Goal: Transaction & Acquisition: Download file/media

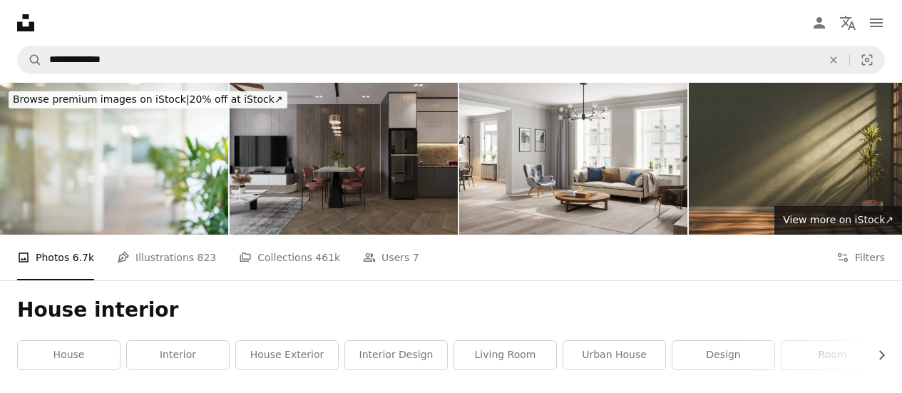
scroll to position [301, 0]
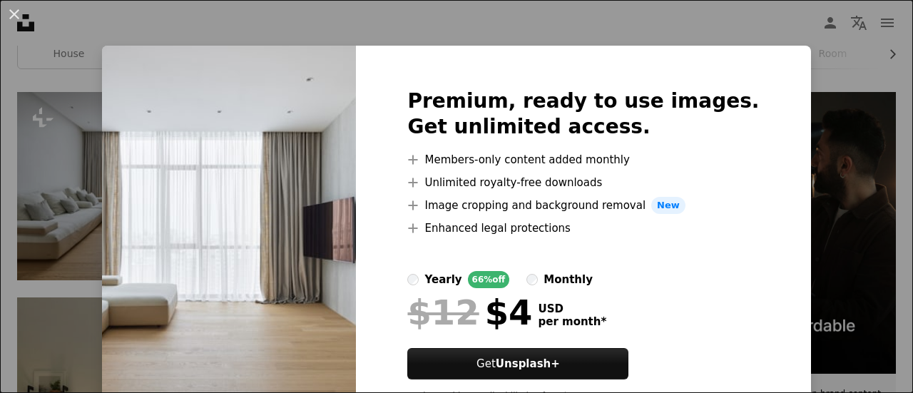
click at [167, 33] on div "An X shape Premium, ready to use images. Get unlimited access. A plus sign Memb…" at bounding box center [456, 196] width 913 height 393
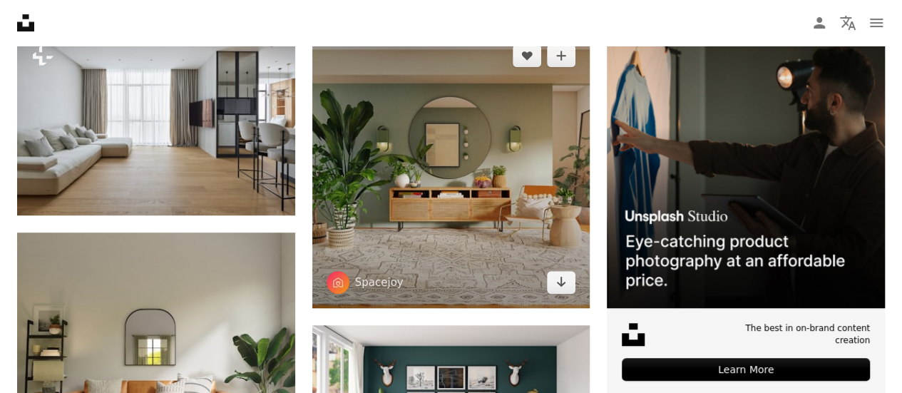
scroll to position [368, 0]
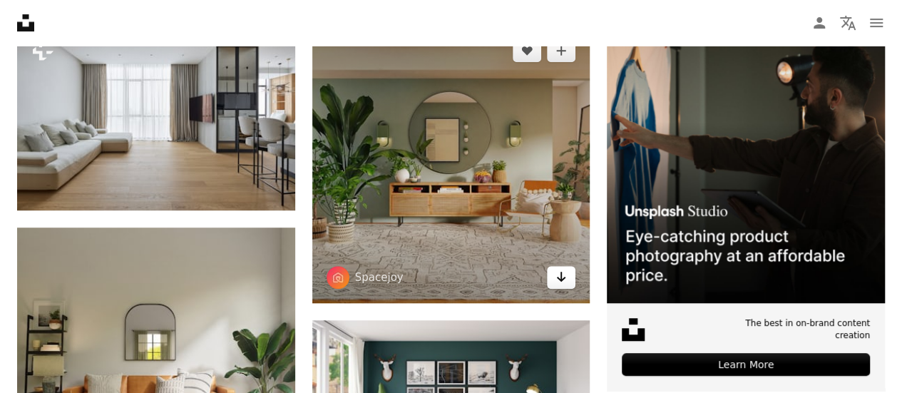
click at [566, 282] on icon "Arrow pointing down" at bounding box center [561, 276] width 11 height 17
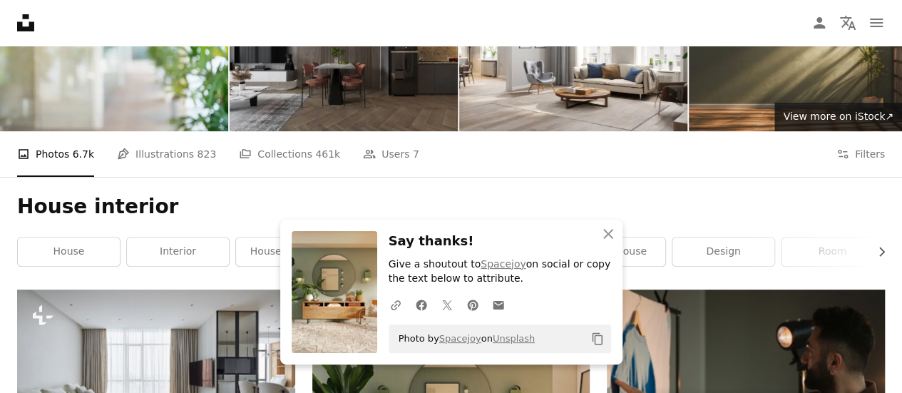
scroll to position [0, 0]
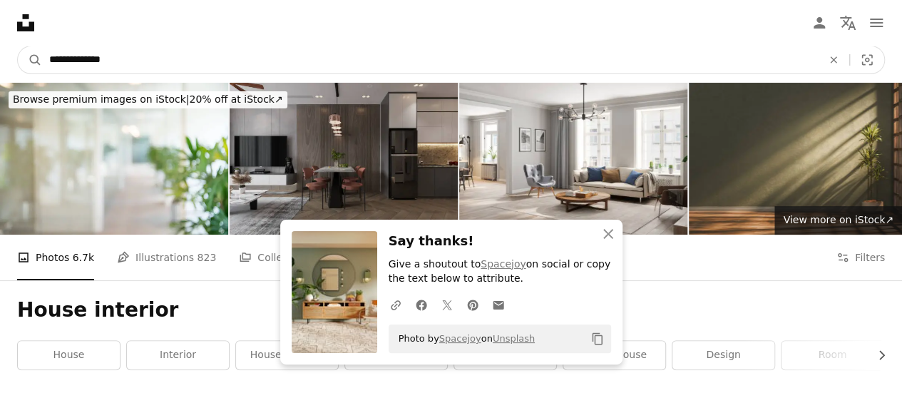
click at [245, 62] on input "**********" at bounding box center [430, 59] width 776 height 27
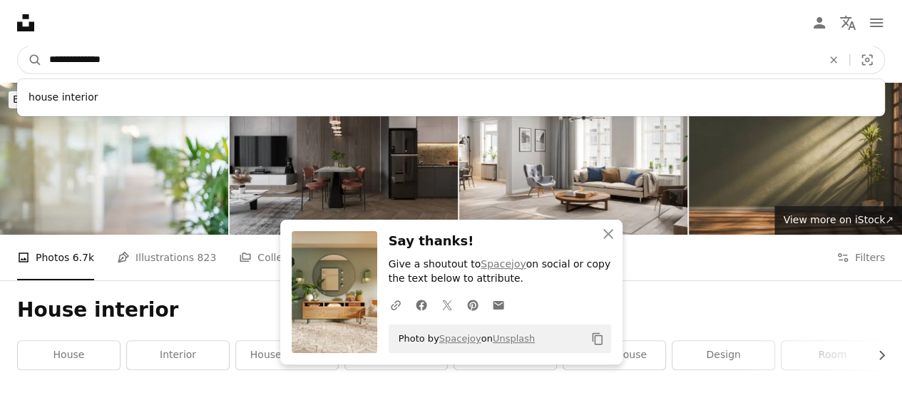
click at [245, 62] on input "**********" at bounding box center [430, 59] width 776 height 27
type input "*********"
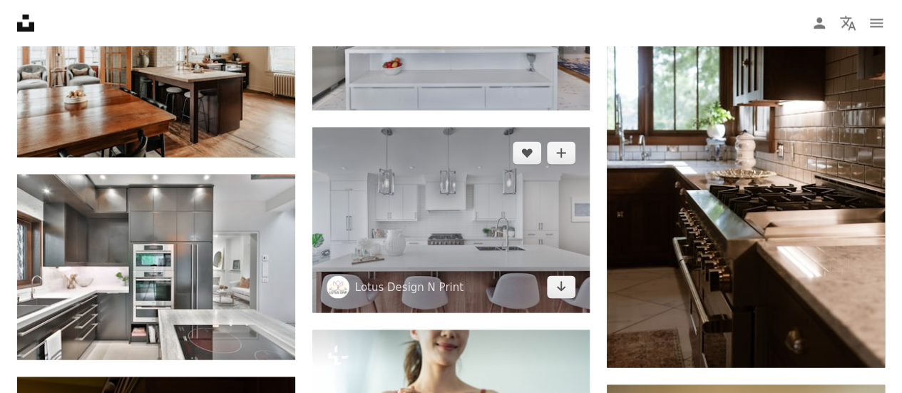
scroll to position [1298, 0]
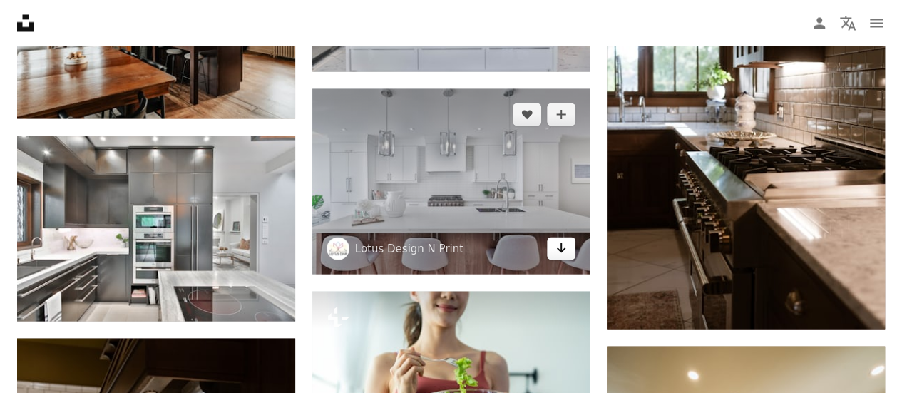
click at [572, 255] on link "Arrow pointing down" at bounding box center [561, 248] width 29 height 23
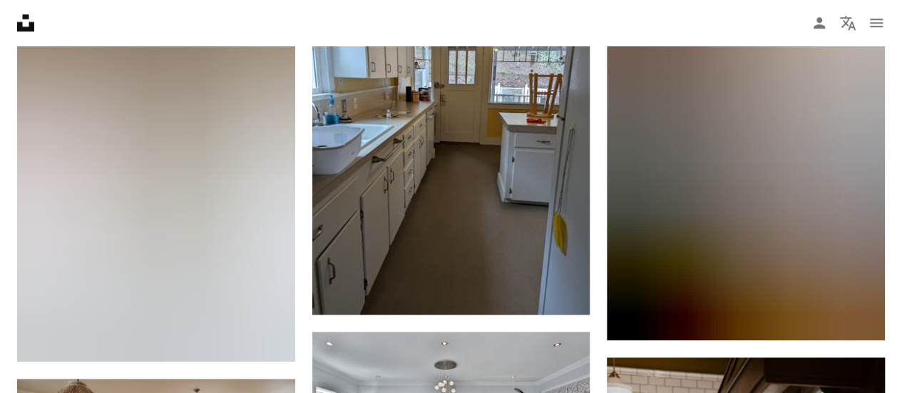
scroll to position [853, 0]
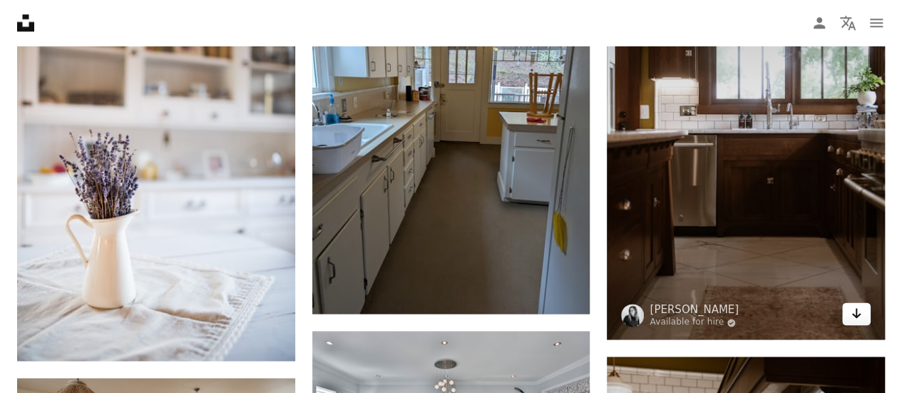
click at [858, 312] on icon "Arrow pointing down" at bounding box center [856, 313] width 11 height 17
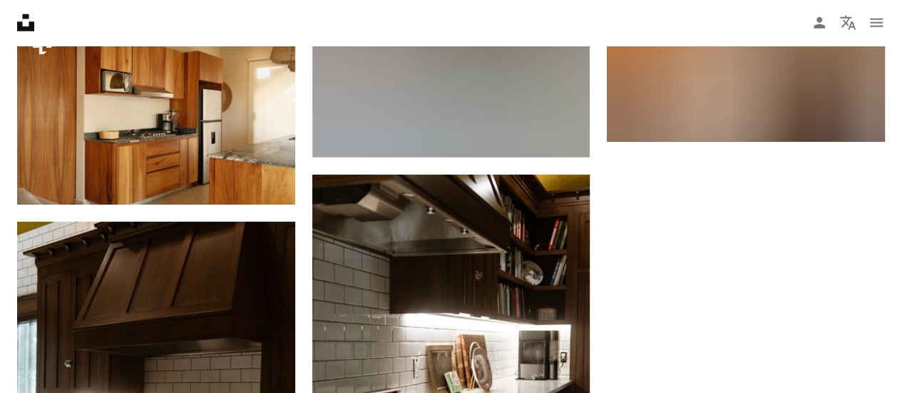
scroll to position [2053, 0]
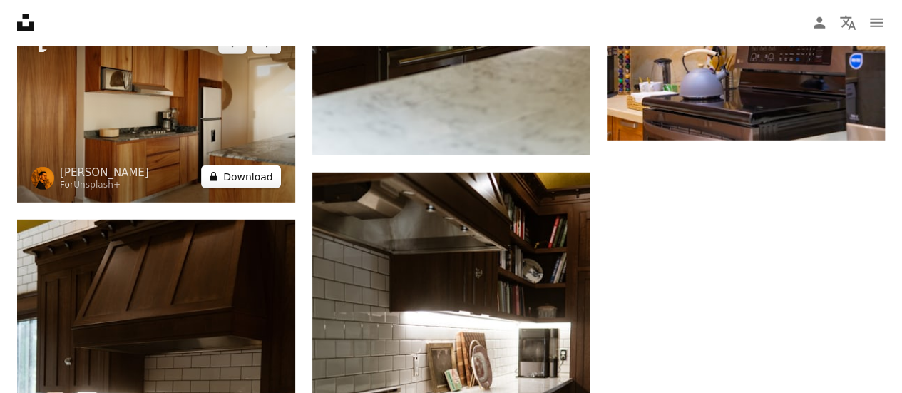
click at [255, 170] on button "A lock Download" at bounding box center [241, 176] width 80 height 23
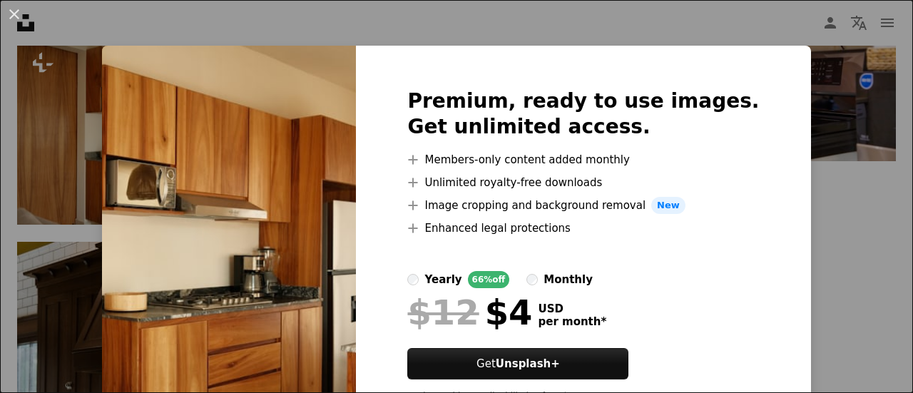
click at [880, 192] on div "An X shape Premium, ready to use images. Get unlimited access. A plus sign Memb…" at bounding box center [456, 196] width 913 height 393
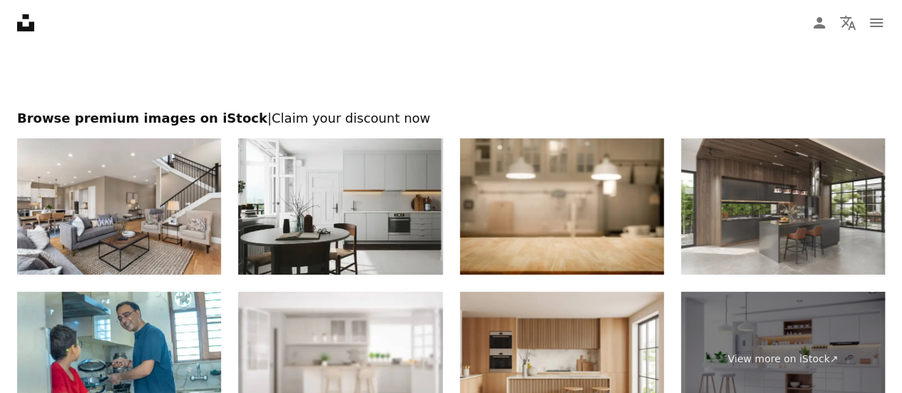
scroll to position [2728, 0]
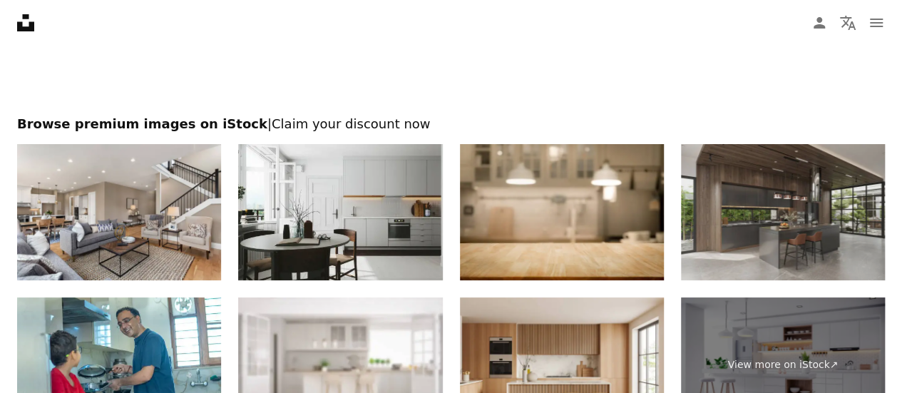
click at [800, 230] on img at bounding box center [783, 212] width 204 height 136
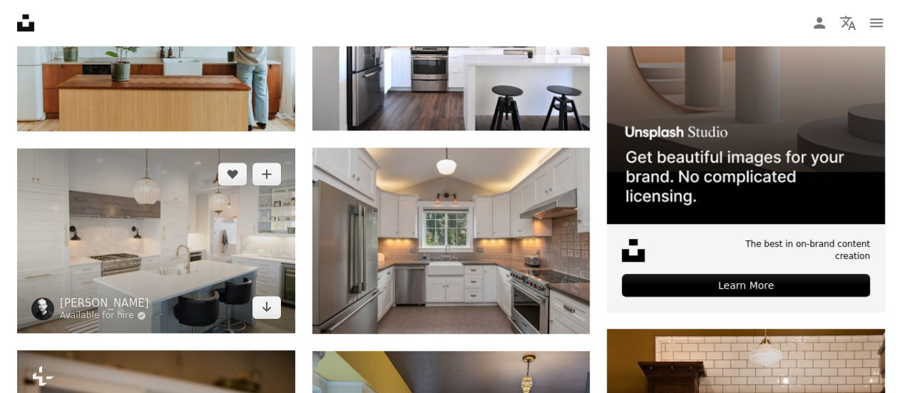
scroll to position [446, 0]
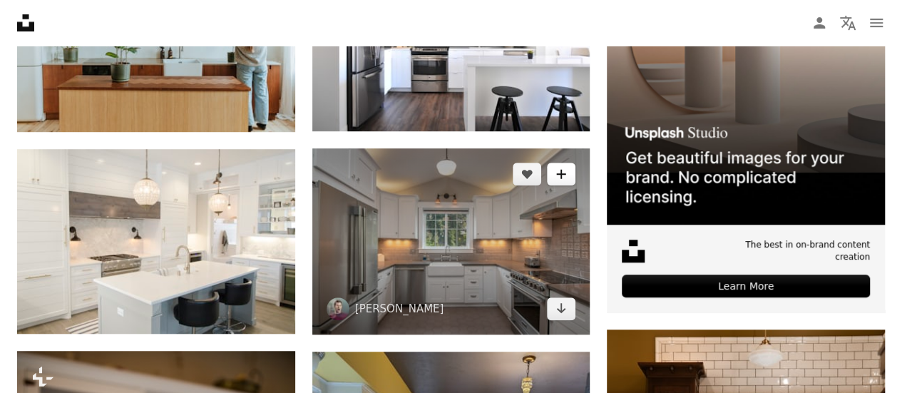
click at [555, 169] on button "A plus sign" at bounding box center [561, 174] width 29 height 23
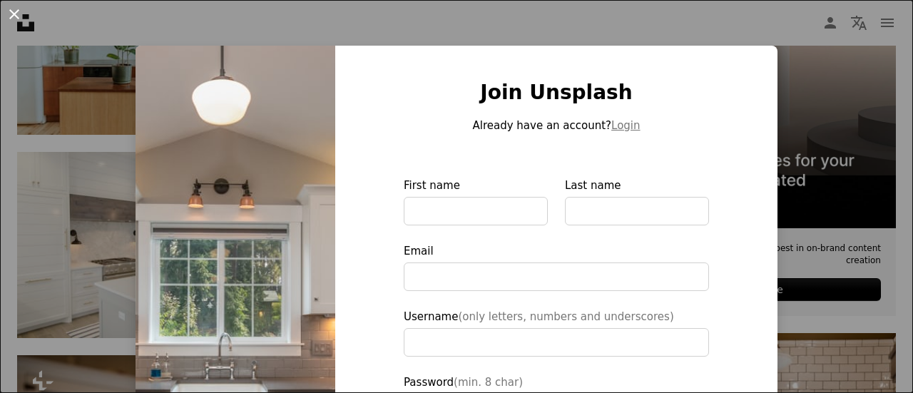
click at [14, 16] on button "An X shape" at bounding box center [14, 14] width 17 height 17
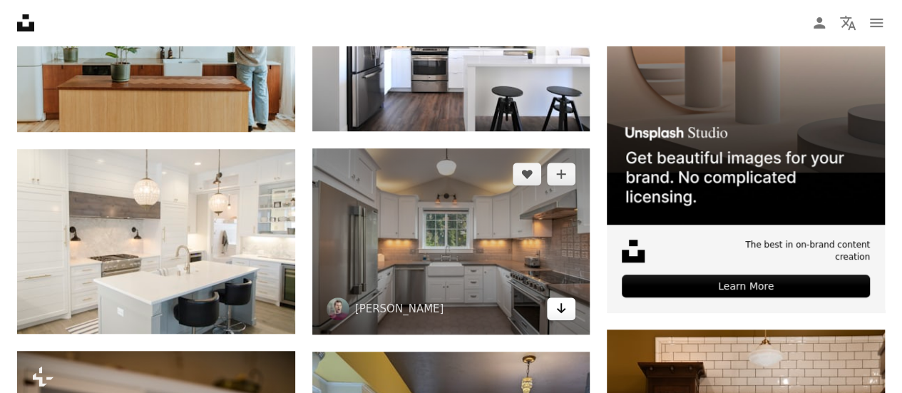
click at [572, 310] on link "Arrow pointing down" at bounding box center [561, 308] width 29 height 23
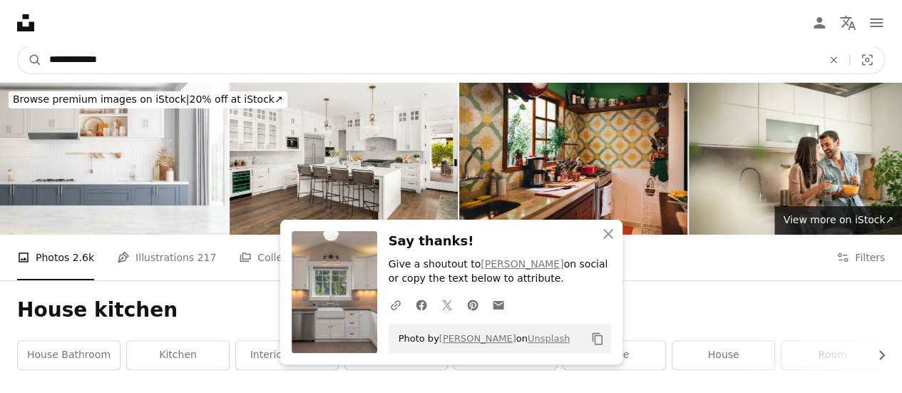
click at [265, 56] on input "**********" at bounding box center [430, 59] width 776 height 27
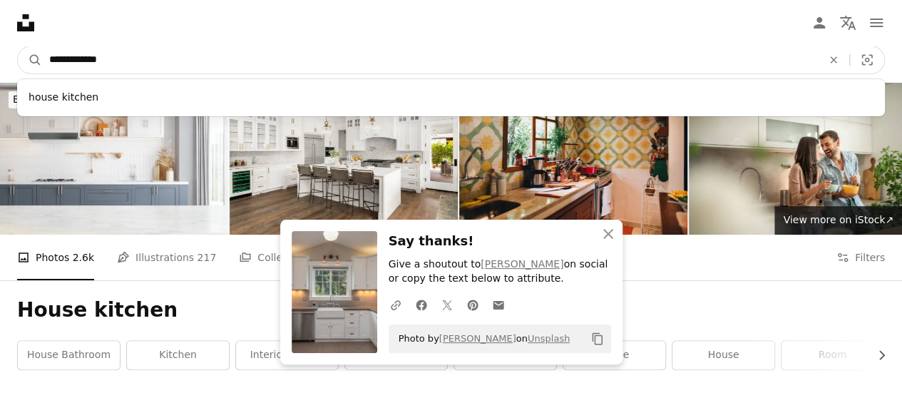
type input "*"
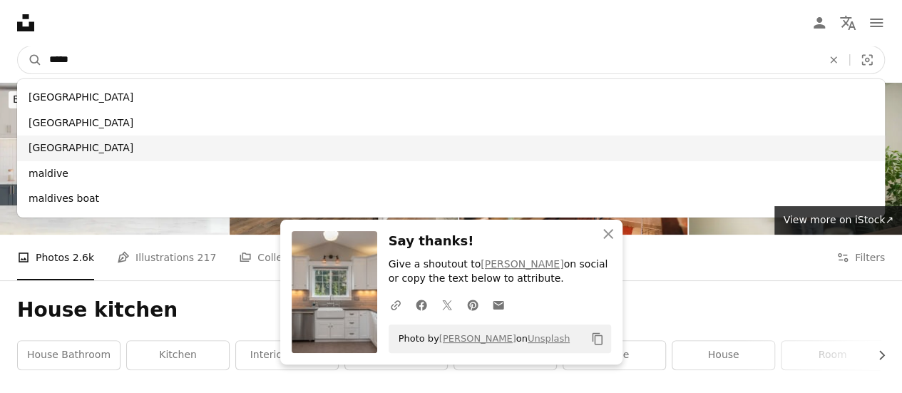
type input "*****"
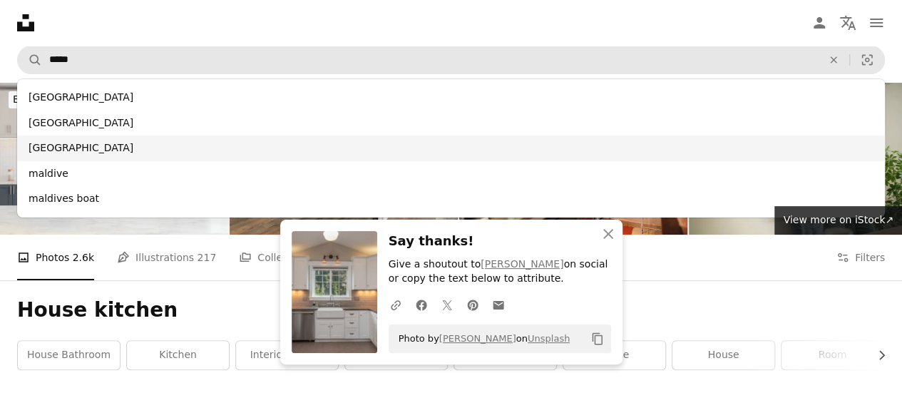
click at [116, 158] on div "[GEOGRAPHIC_DATA]" at bounding box center [451, 148] width 868 height 26
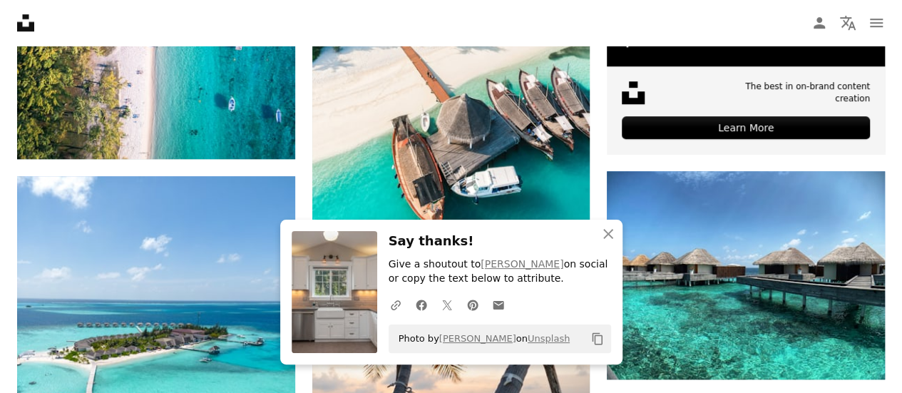
scroll to position [590, 0]
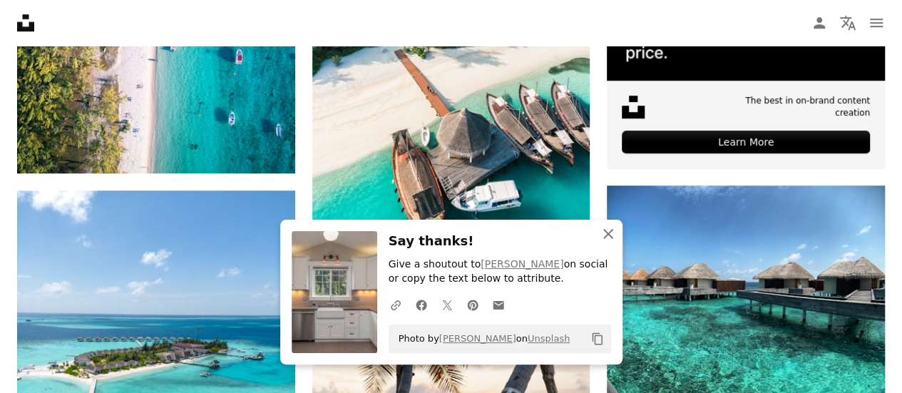
click at [610, 230] on icon "An X shape" at bounding box center [608, 233] width 17 height 17
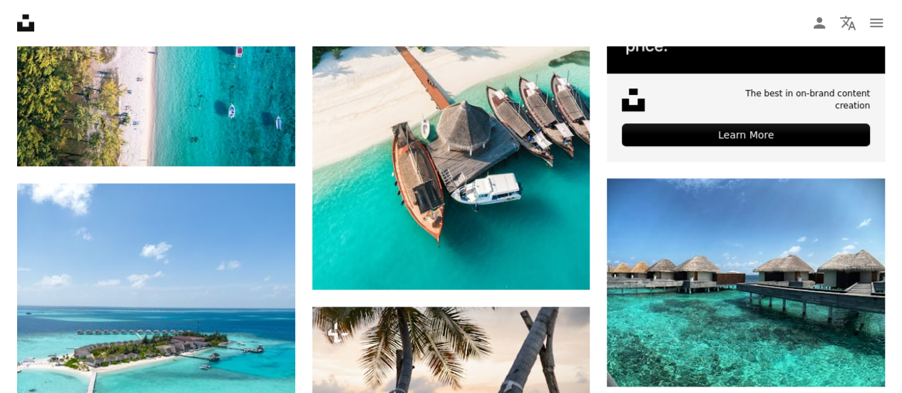
scroll to position [601, 0]
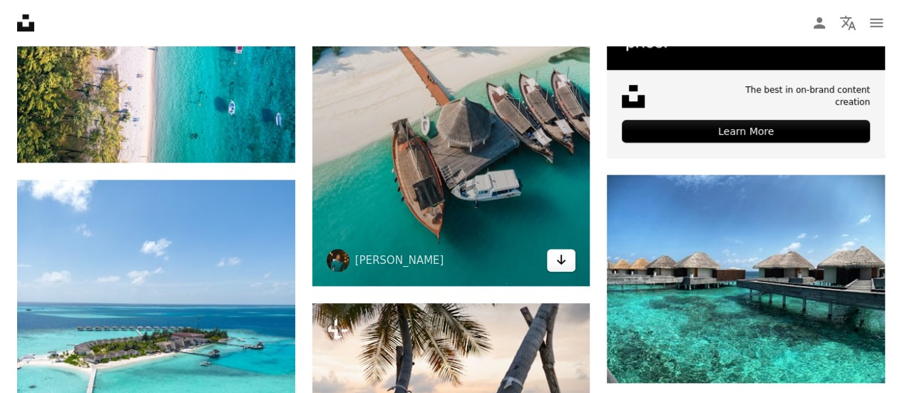
click at [562, 253] on icon "Arrow pointing down" at bounding box center [561, 259] width 11 height 17
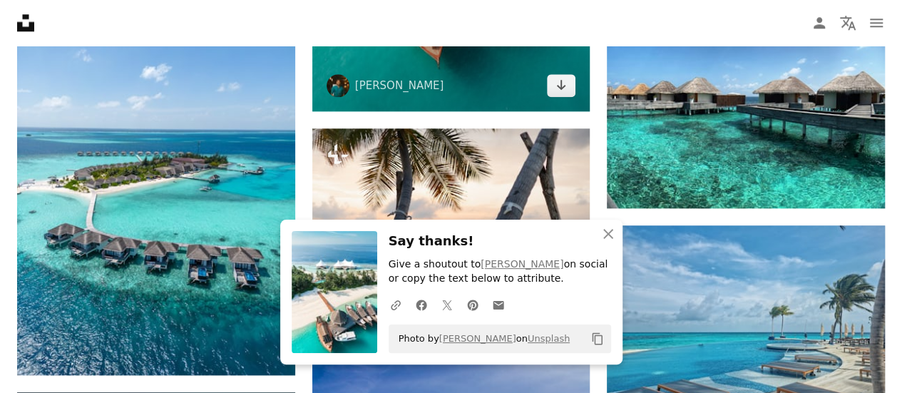
scroll to position [557, 0]
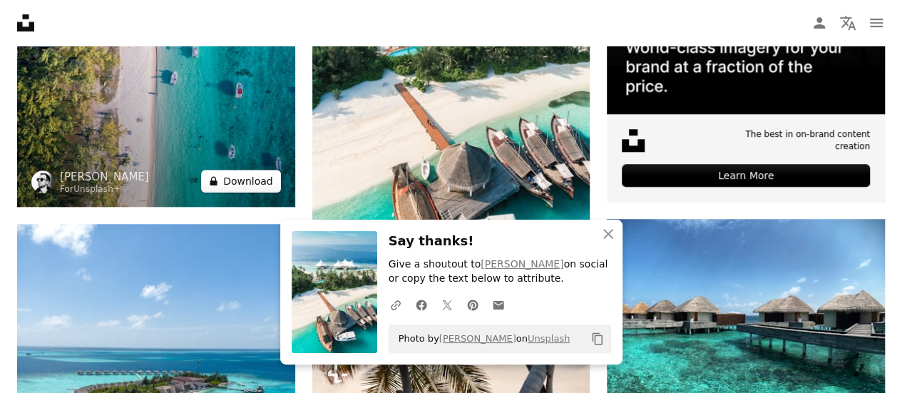
click at [262, 185] on button "A lock Download" at bounding box center [241, 181] width 80 height 23
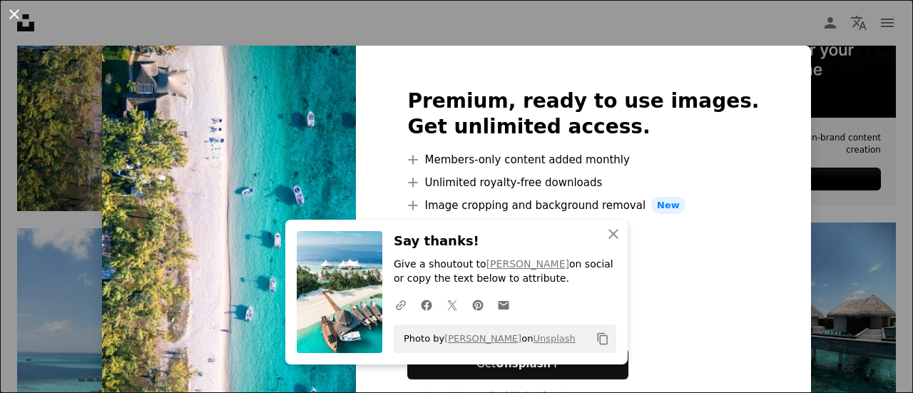
click at [17, 23] on button "An X shape" at bounding box center [14, 14] width 17 height 17
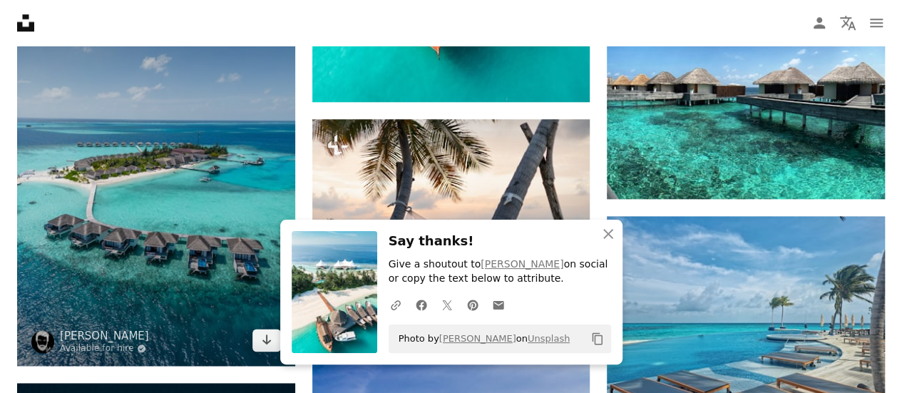
scroll to position [784, 0]
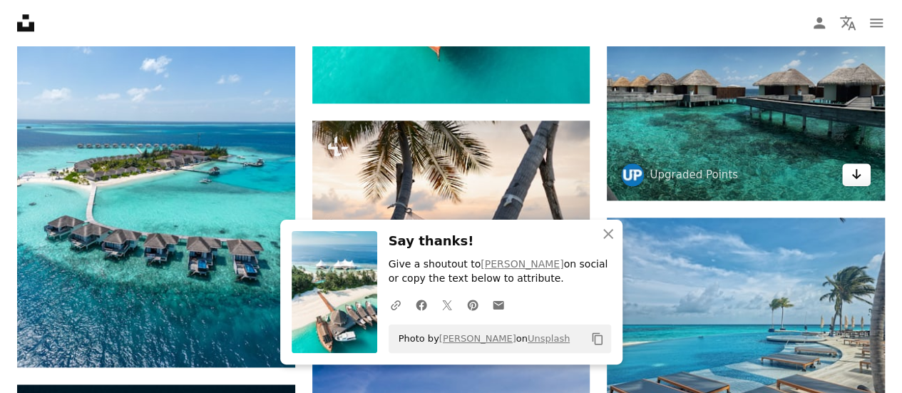
click at [867, 178] on link "Arrow pointing down" at bounding box center [856, 174] width 29 height 23
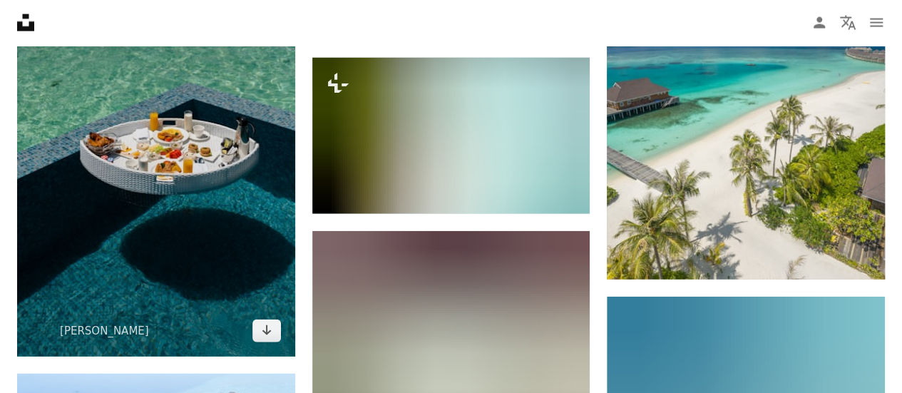
scroll to position [1635, 0]
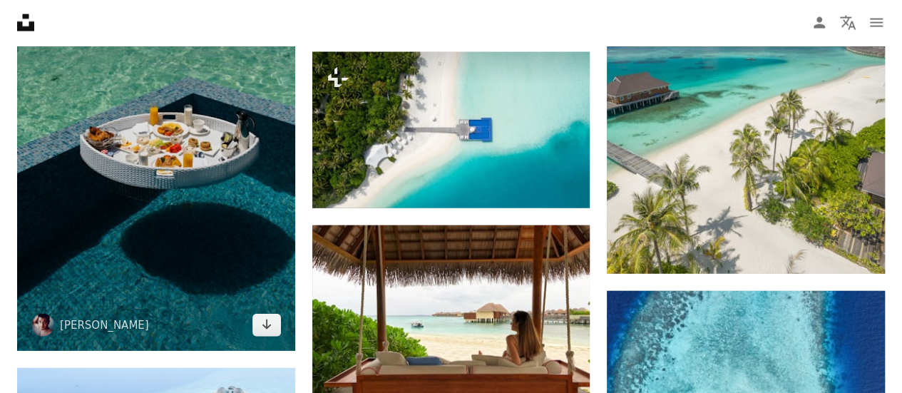
click at [264, 336] on link "Arrow pointing down" at bounding box center [266, 325] width 29 height 23
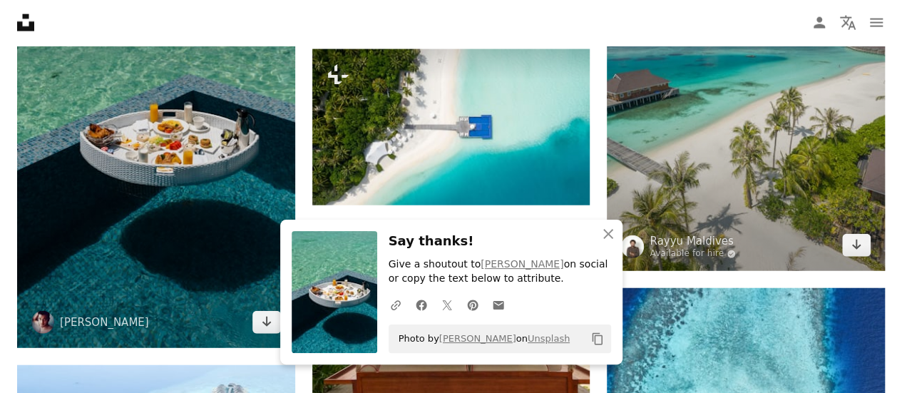
scroll to position [1644, 0]
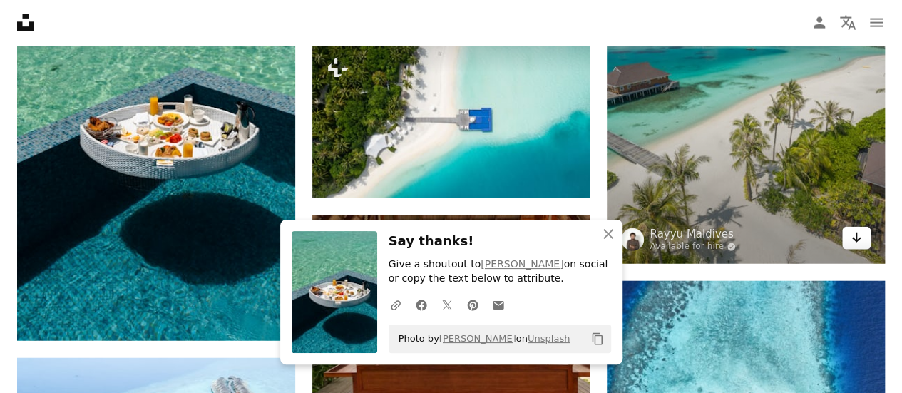
click at [869, 236] on link "Arrow pointing down" at bounding box center [856, 238] width 29 height 23
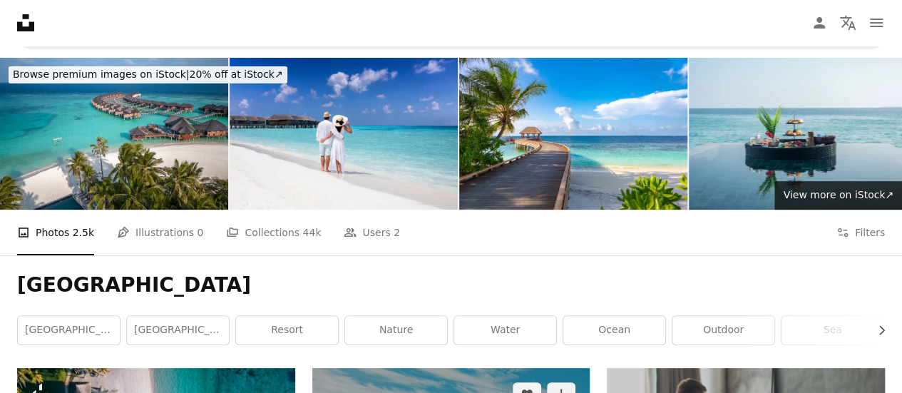
scroll to position [0, 0]
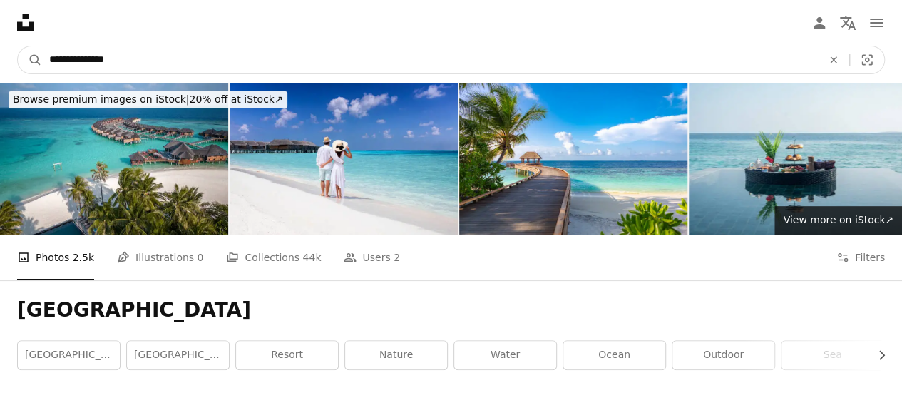
click at [265, 63] on input "**********" at bounding box center [430, 59] width 776 height 27
type input "**********"
click at [18, 46] on button "A magnifying glass" at bounding box center [30, 59] width 24 height 27
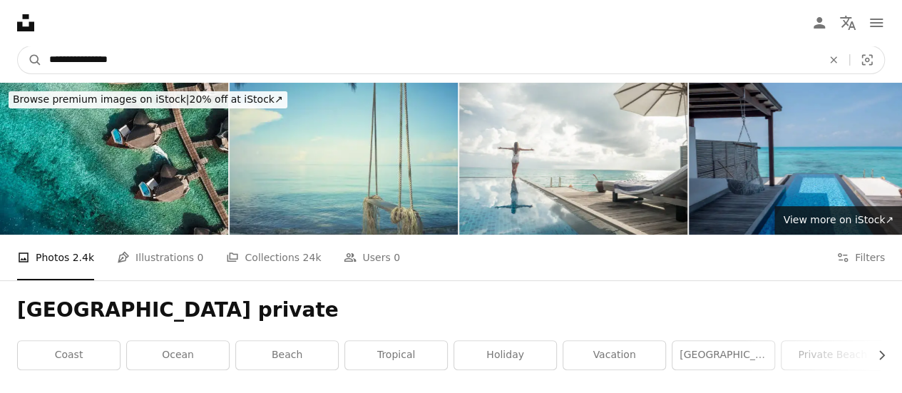
click at [277, 57] on input "**********" at bounding box center [430, 59] width 776 height 27
type input "**********"
click button "A magnifying glass" at bounding box center [30, 59] width 24 height 27
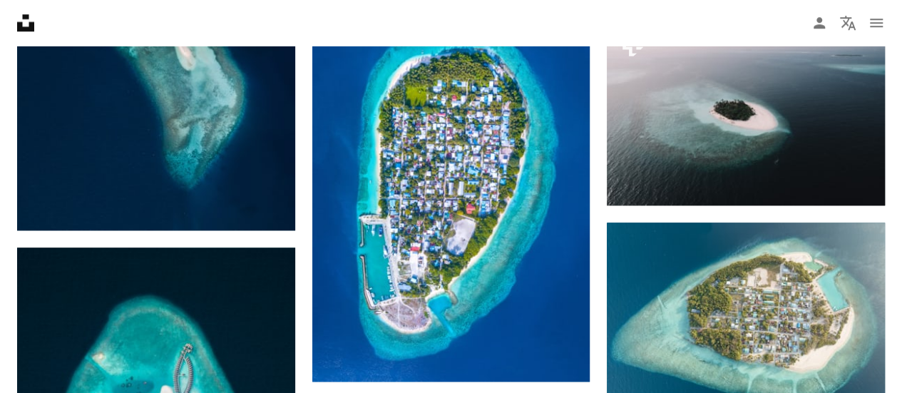
scroll to position [755, 0]
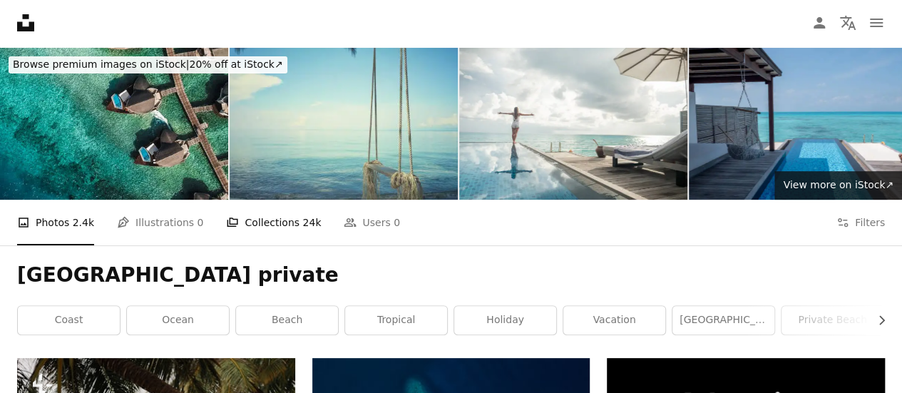
scroll to position [36, 0]
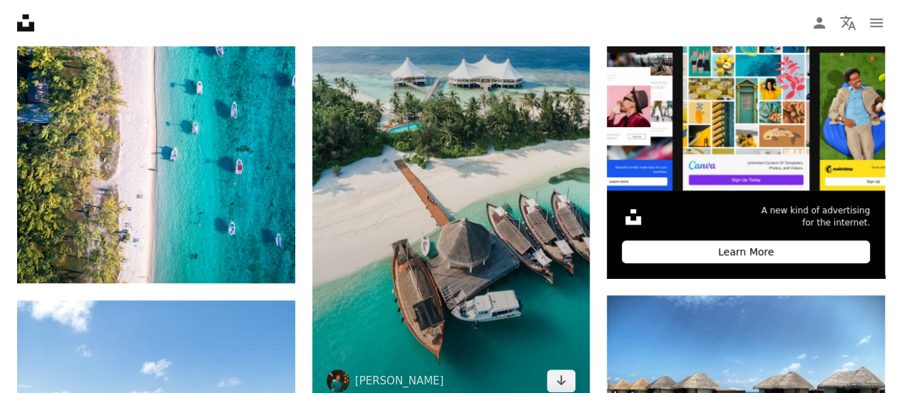
scroll to position [481, 0]
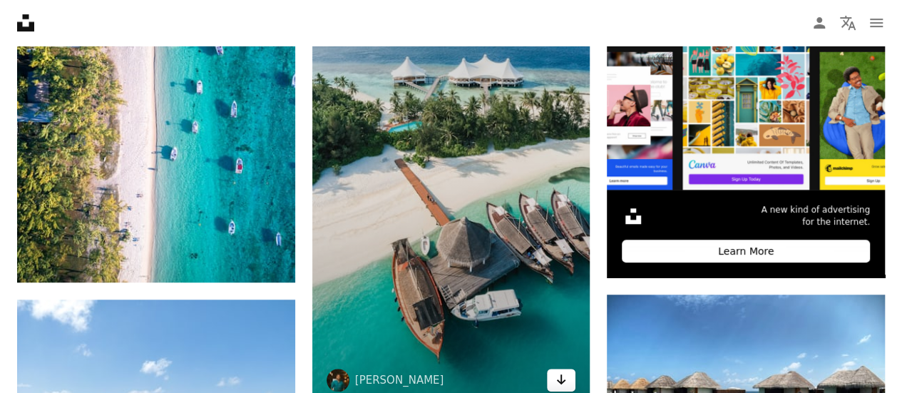
click at [565, 377] on icon "Arrow pointing down" at bounding box center [561, 379] width 11 height 17
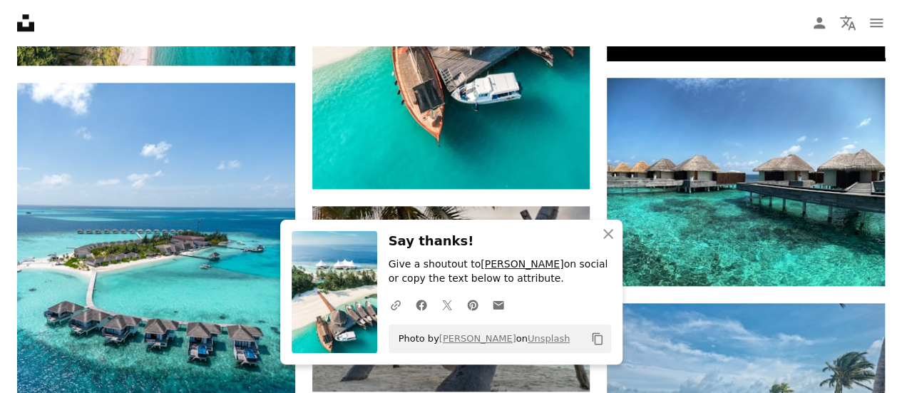
scroll to position [702, 0]
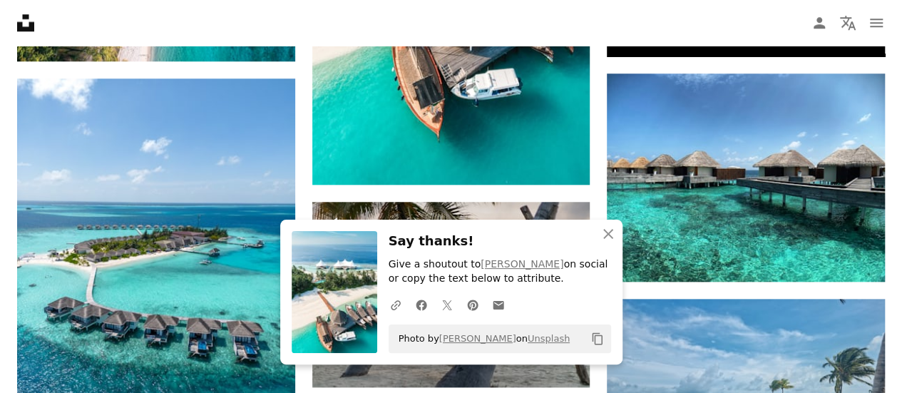
click at [492, 243] on h3 "Say thanks!" at bounding box center [500, 241] width 222 height 21
click at [605, 235] on icon "An X shape" at bounding box center [608, 233] width 17 height 17
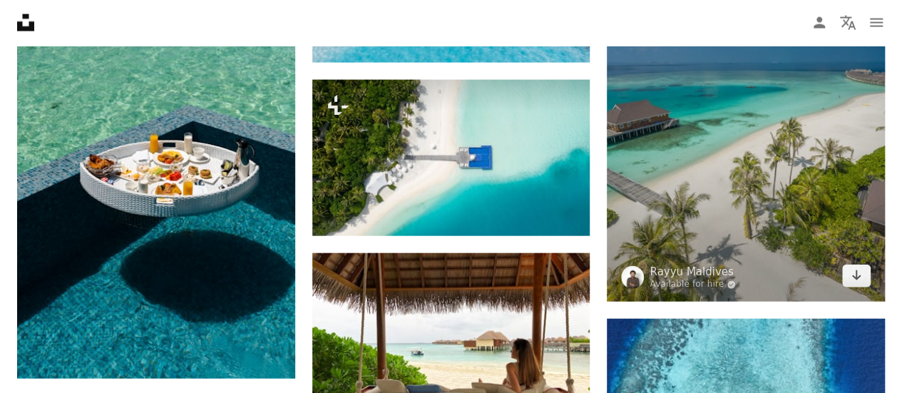
scroll to position [1613, 0]
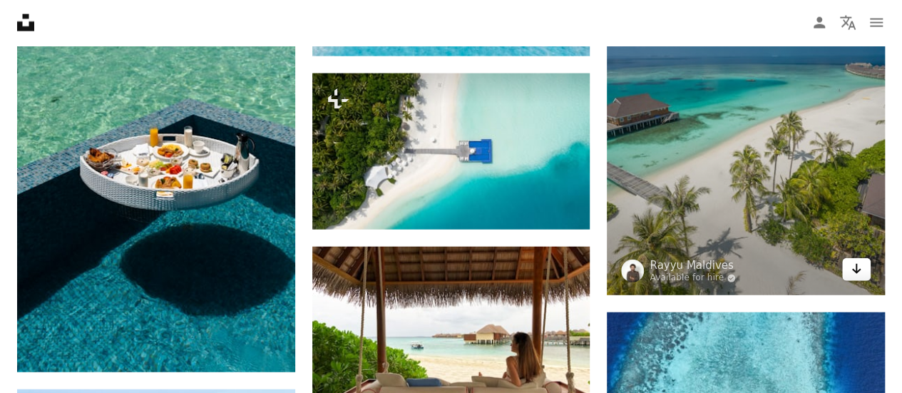
click at [846, 267] on link "Arrow pointing down" at bounding box center [856, 269] width 29 height 23
